Goal: Information Seeking & Learning: Learn about a topic

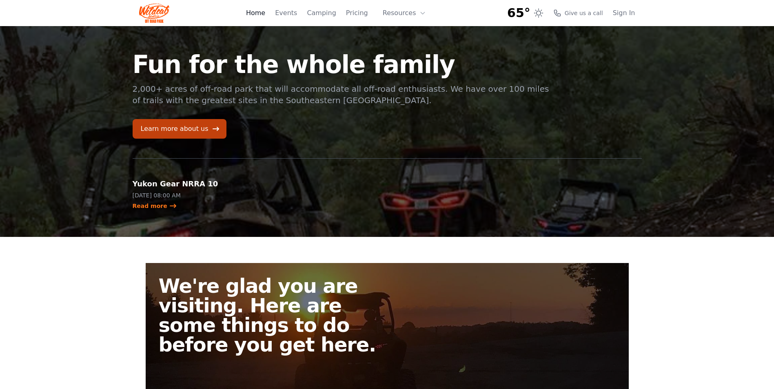
click at [265, 14] on link "Home" at bounding box center [255, 13] width 19 height 10
click at [293, 12] on link "Events" at bounding box center [286, 13] width 22 height 10
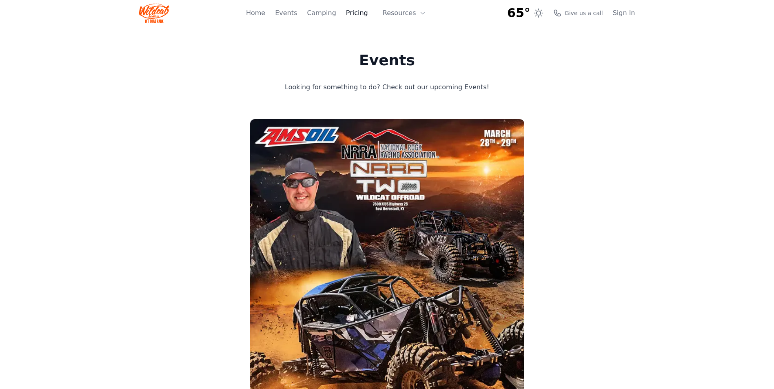
click at [361, 11] on link "Pricing" at bounding box center [357, 13] width 22 height 10
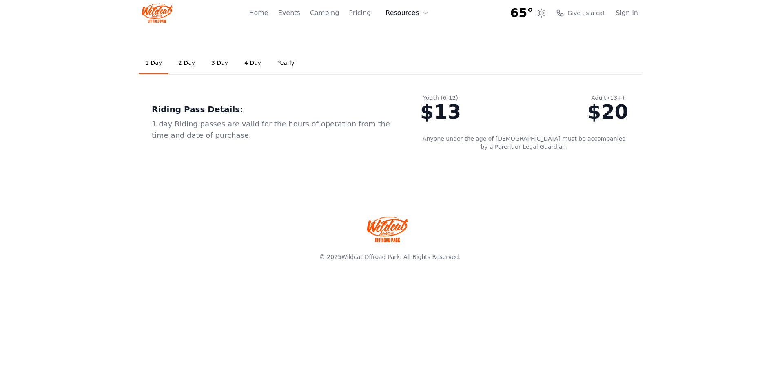
click at [414, 17] on button "Resources" at bounding box center [407, 13] width 53 height 16
click at [314, 35] on div "1 Day 2 Day 3 Day 4 Day Yearly Riding Pass Details: 1 day Riding passes are val…" at bounding box center [390, 108] width 522 height 164
click at [279, 62] on link "Yearly" at bounding box center [286, 63] width 30 height 22
click at [268, 13] on link "Home" at bounding box center [258, 13] width 19 height 10
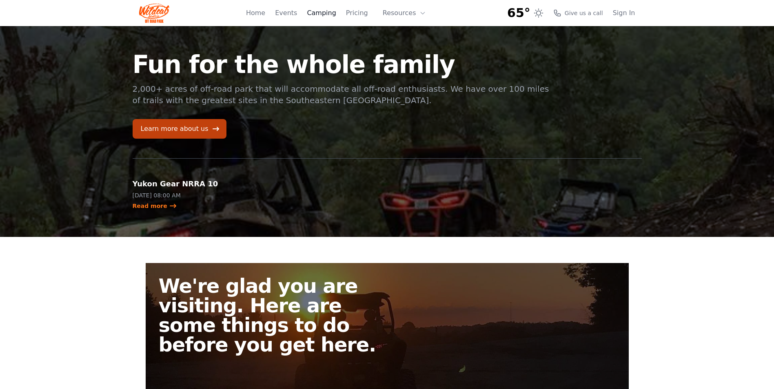
click at [328, 14] on link "Camping" at bounding box center [321, 13] width 29 height 10
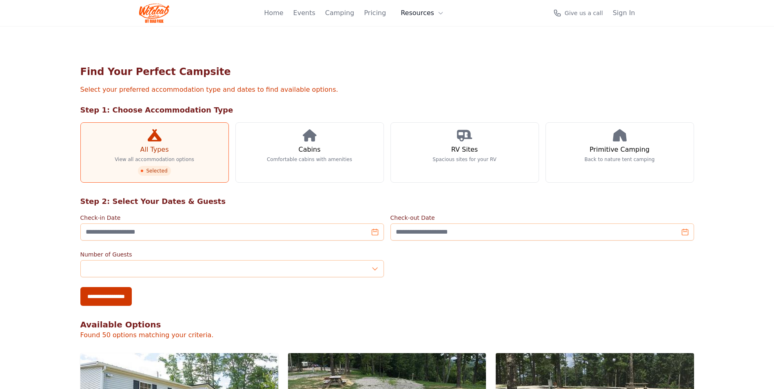
click at [418, 14] on button "Resources" at bounding box center [422, 13] width 53 height 16
click at [433, 32] on link "About" at bounding box center [435, 33] width 78 height 15
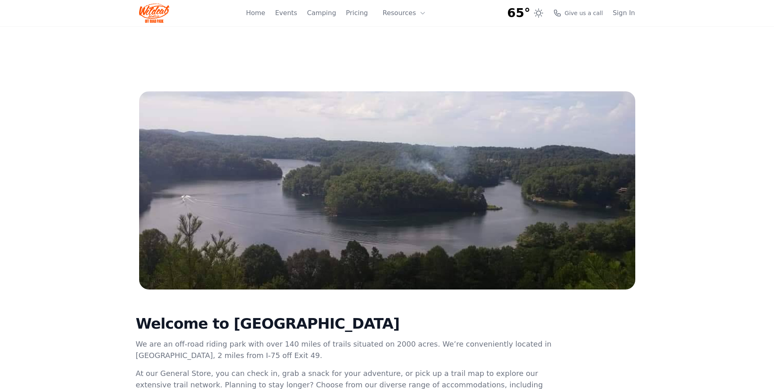
click at [150, 11] on img at bounding box center [154, 13] width 31 height 20
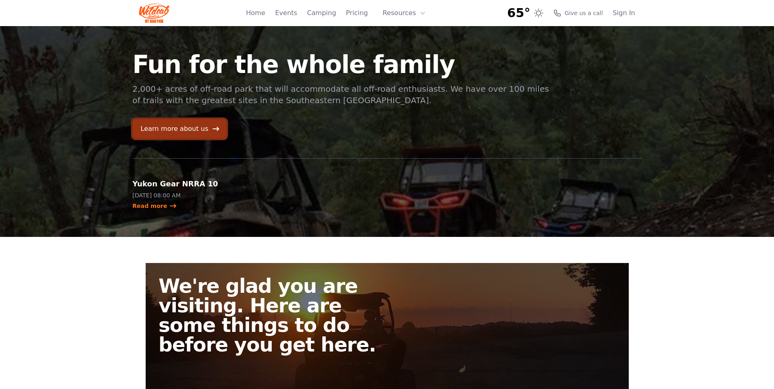
click at [181, 131] on link "Learn more about us" at bounding box center [180, 129] width 94 height 20
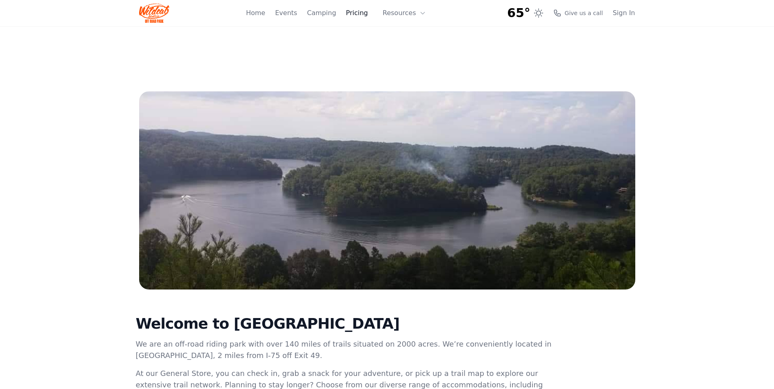
click at [367, 11] on link "Pricing" at bounding box center [357, 13] width 22 height 10
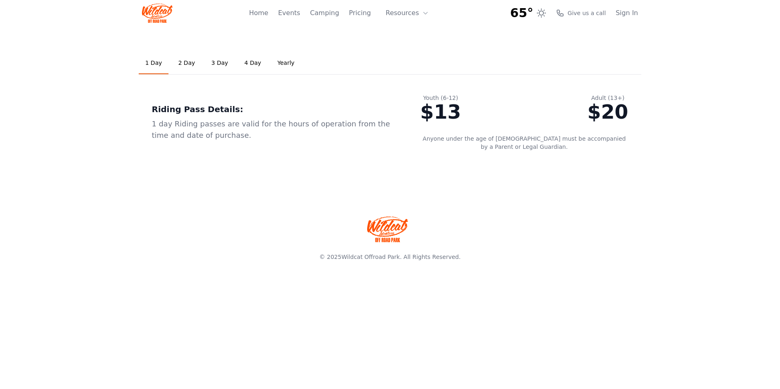
click at [190, 67] on link "2 Day" at bounding box center [187, 63] width 30 height 22
click at [145, 64] on link "1 Day" at bounding box center [154, 63] width 30 height 22
click at [218, 67] on link "3 Day" at bounding box center [220, 63] width 30 height 22
click at [239, 62] on link "4 Day" at bounding box center [253, 63] width 30 height 22
click at [152, 62] on link "1 Day" at bounding box center [154, 63] width 30 height 22
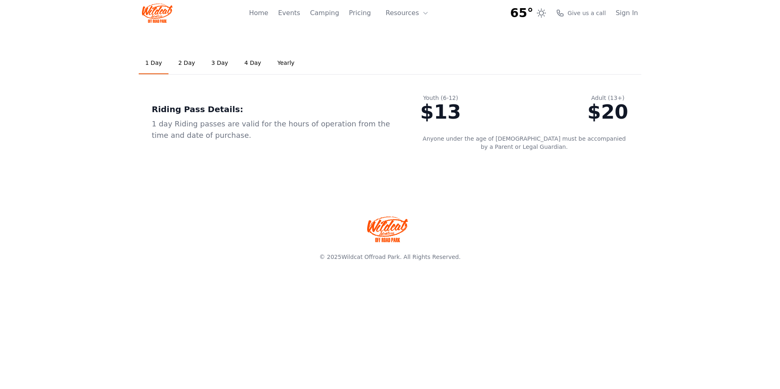
click at [310, 14] on div "Home Events Camping Pricing Resources About FAQ" at bounding box center [341, 13] width 185 height 26
click at [300, 14] on link "Events" at bounding box center [289, 13] width 22 height 10
